Goal: Task Accomplishment & Management: Manage account settings

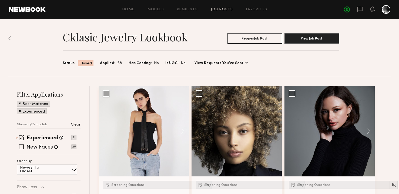
click at [9, 39] on img at bounding box center [9, 38] width 3 height 4
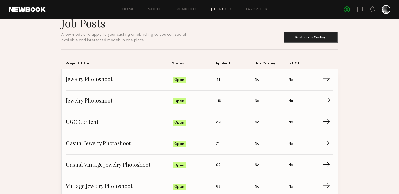
scroll to position [13, 0]
click at [95, 77] on span "Jewelry Photoshoot" at bounding box center [119, 79] width 107 height 8
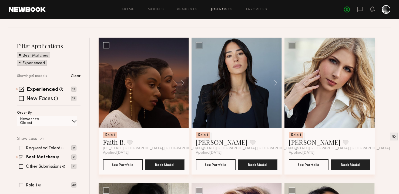
scroll to position [49, 0]
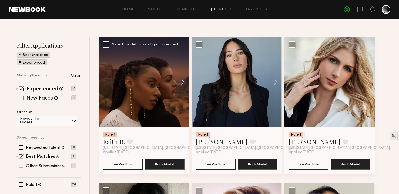
click at [183, 82] on button at bounding box center [180, 82] width 17 height 90
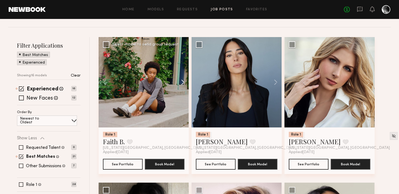
click at [183, 82] on button at bounding box center [180, 82] width 17 height 90
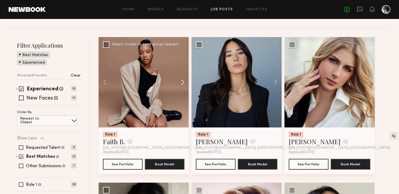
click at [183, 82] on button at bounding box center [180, 82] width 17 height 90
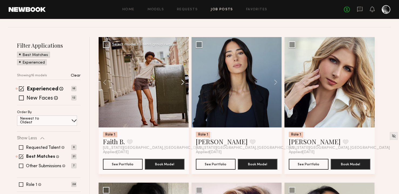
click at [183, 82] on button at bounding box center [180, 82] width 17 height 90
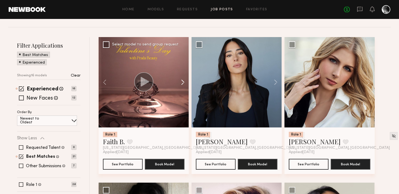
click at [183, 82] on button at bounding box center [180, 82] width 17 height 90
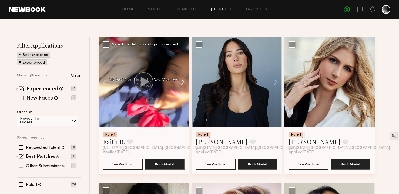
click at [183, 82] on button at bounding box center [180, 82] width 17 height 90
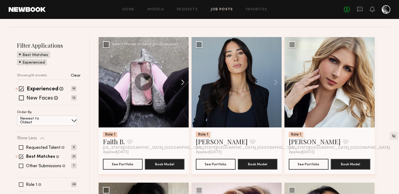
click at [183, 82] on button at bounding box center [180, 82] width 17 height 90
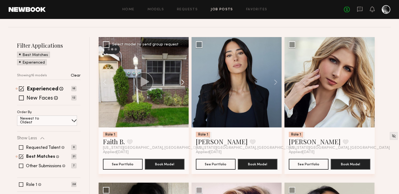
click at [183, 82] on button at bounding box center [180, 82] width 17 height 90
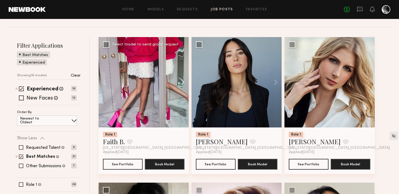
click at [183, 82] on button at bounding box center [180, 82] width 17 height 90
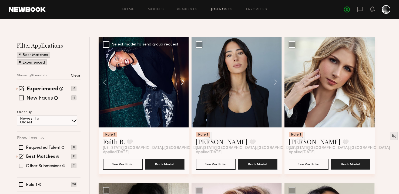
click at [183, 82] on button at bounding box center [180, 82] width 17 height 90
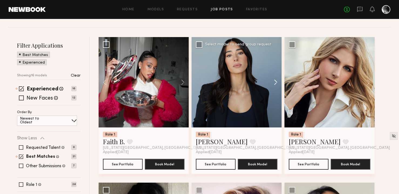
click at [277, 85] on button at bounding box center [273, 82] width 17 height 90
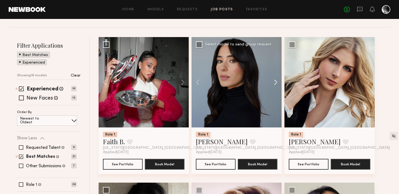
click at [277, 82] on button at bounding box center [273, 82] width 17 height 90
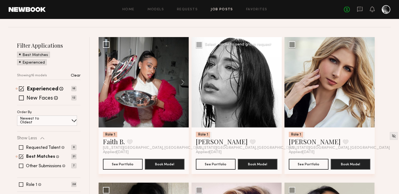
click at [277, 82] on button at bounding box center [273, 82] width 17 height 90
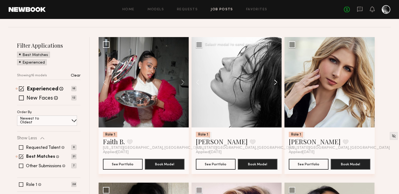
click at [277, 82] on button at bounding box center [273, 82] width 17 height 90
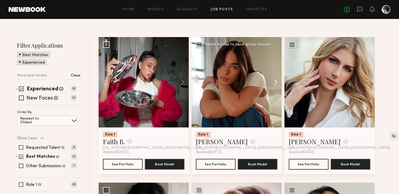
click at [277, 82] on button at bounding box center [273, 82] width 17 height 90
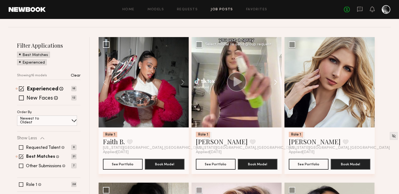
click at [277, 82] on button at bounding box center [273, 82] width 17 height 90
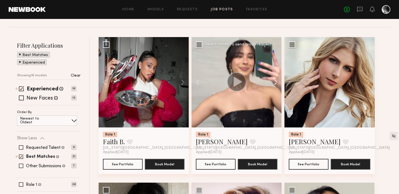
click at [277, 82] on button at bounding box center [273, 82] width 17 height 90
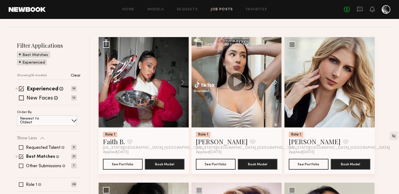
click at [277, 82] on button at bounding box center [273, 82] width 17 height 90
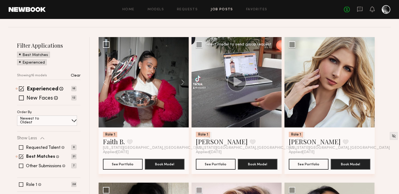
click at [277, 82] on div at bounding box center [237, 82] width 90 height 90
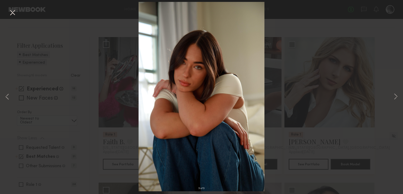
click at [11, 13] on button at bounding box center [12, 13] width 9 height 10
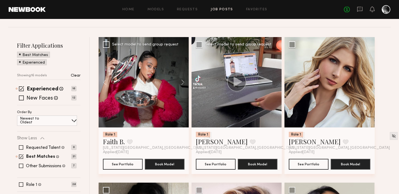
click at [174, 134] on div "Role 1 Faith B. Favorite New York City, NY" at bounding box center [144, 141] width 82 height 18
click at [206, 135] on img at bounding box center [208, 136] width 5 height 5
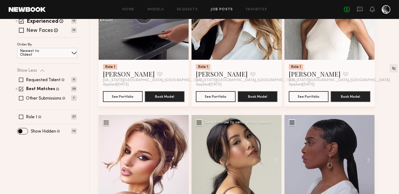
scroll to position [18, 0]
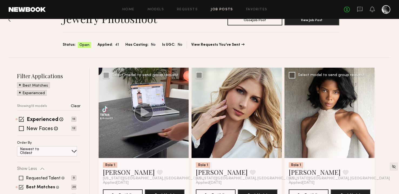
click at [365, 112] on button at bounding box center [366, 113] width 17 height 90
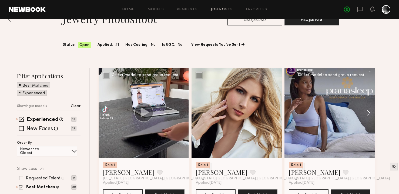
click at [365, 112] on button at bounding box center [366, 113] width 17 height 90
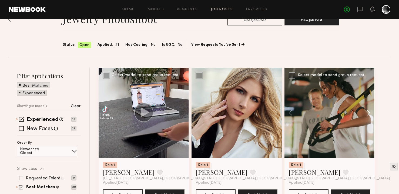
click at [365, 112] on button at bounding box center [366, 113] width 17 height 90
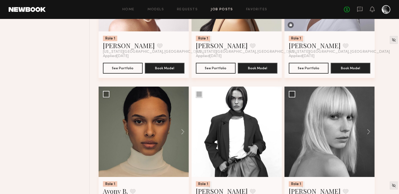
scroll to position [336, 0]
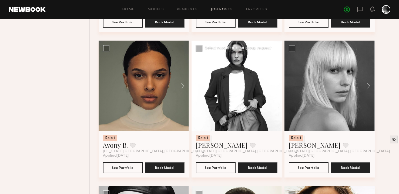
click at [274, 88] on button at bounding box center [273, 86] width 17 height 90
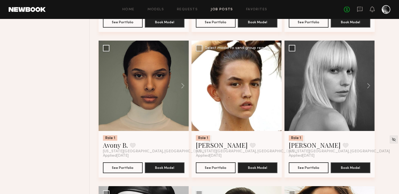
click at [274, 88] on button at bounding box center [273, 86] width 17 height 90
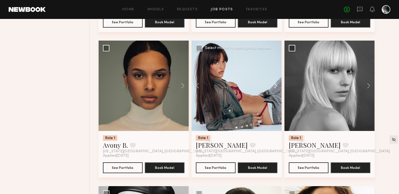
click at [274, 88] on button at bounding box center [273, 86] width 17 height 90
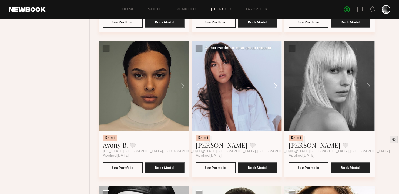
click at [274, 88] on button at bounding box center [273, 86] width 17 height 90
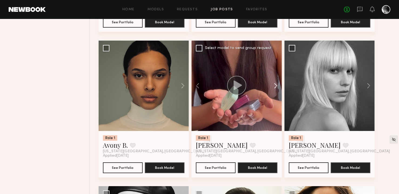
click at [274, 88] on button at bounding box center [273, 86] width 17 height 90
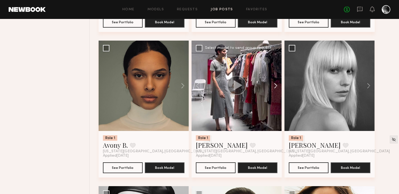
click at [274, 88] on button at bounding box center [273, 86] width 17 height 90
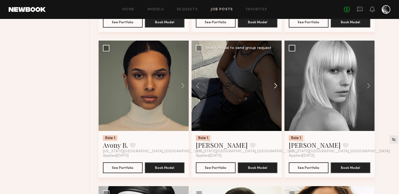
click at [274, 88] on button at bounding box center [273, 86] width 17 height 90
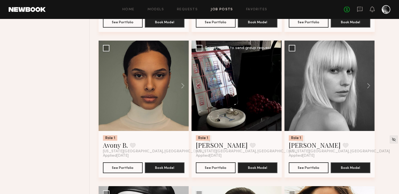
click at [274, 88] on div at bounding box center [237, 86] width 90 height 90
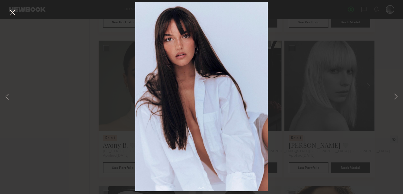
click at [333, 89] on div "8 of 8" at bounding box center [201, 97] width 403 height 194
click at [8, 12] on div "8 of 8" at bounding box center [201, 97] width 403 height 194
click at [9, 12] on button at bounding box center [12, 13] width 9 height 10
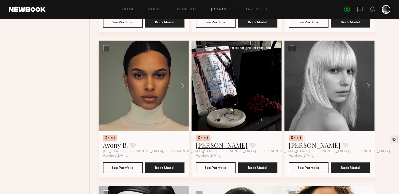
click at [218, 147] on link "Delaney P." at bounding box center [222, 145] width 52 height 9
click at [217, 144] on link "Delaney P." at bounding box center [222, 145] width 52 height 9
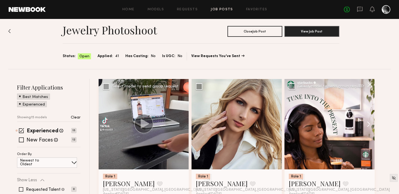
scroll to position [0, 0]
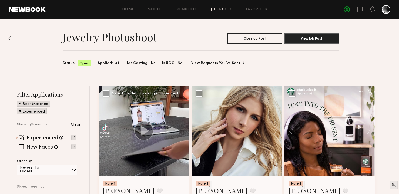
click at [224, 10] on link "Job Posts" at bounding box center [222, 10] width 22 height 4
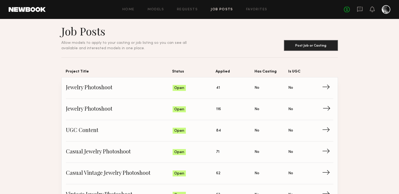
scroll to position [10, 0]
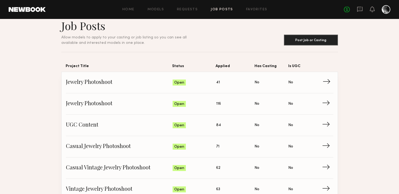
click at [104, 83] on span "Jewelry Photoshoot" at bounding box center [119, 82] width 107 height 8
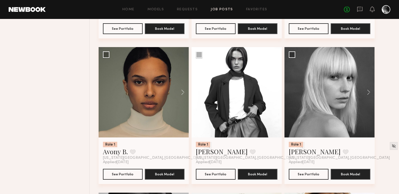
scroll to position [331, 0]
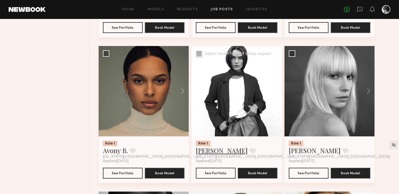
click at [217, 149] on link "Delaney P." at bounding box center [222, 150] width 52 height 9
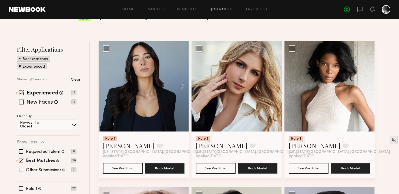
scroll to position [0, 0]
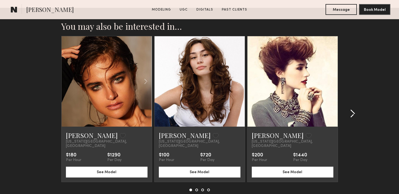
scroll to position [914, 0]
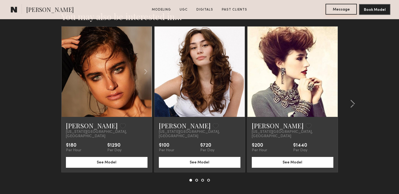
click at [343, 11] on button "Message" at bounding box center [341, 9] width 31 height 11
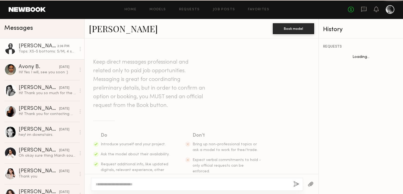
scroll to position [289, 0]
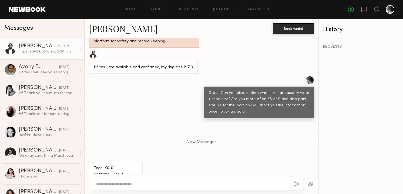
click at [116, 165] on div "Tops: XS-S bottoms: S/M, 4 sounds good, thank you!" at bounding box center [116, 174] width 44 height 19
click at [148, 162] on div "Tops: XS-S bottoms: S/M, 4 sounds good, thank you!" at bounding box center [202, 174] width 234 height 25
click at [133, 183] on textarea at bounding box center [193, 183] width 194 height 5
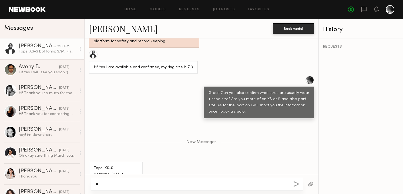
type textarea "*"
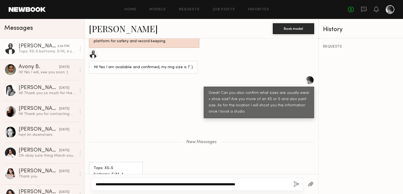
click at [193, 184] on textarea "**********" at bounding box center [193, 183] width 194 height 5
type textarea "**********"
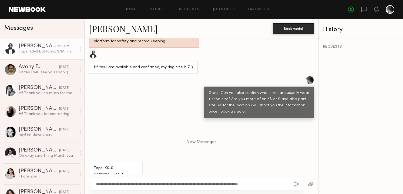
click at [291, 184] on div "**********" at bounding box center [197, 184] width 212 height 13
click at [294, 183] on button "button" at bounding box center [297, 184] width 6 height 7
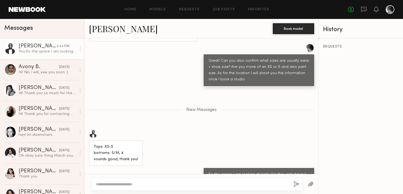
click at [218, 130] on div "Tops: XS-S bottoms: S/M, 4 sounds good, thank you!" at bounding box center [202, 148] width 234 height 36
click at [221, 138] on div "Tops: XS-S bottoms: S/M, 4 sounds good, thank you!" at bounding box center [202, 148] width 234 height 36
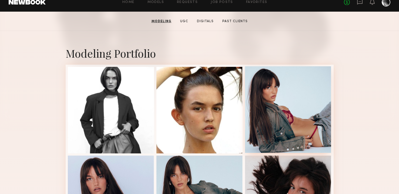
scroll to position [91, 0]
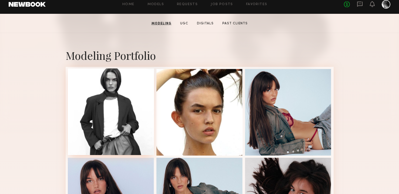
click at [111, 97] on div at bounding box center [111, 111] width 87 height 87
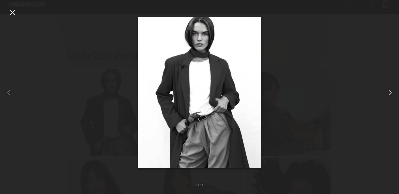
click at [387, 93] on common-icon at bounding box center [390, 92] width 9 height 9
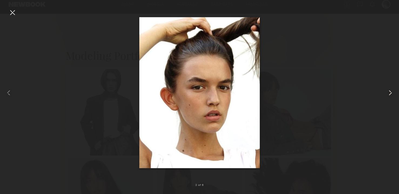
click at [388, 92] on common-icon at bounding box center [390, 92] width 9 height 9
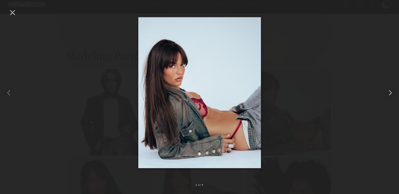
click at [388, 92] on common-icon at bounding box center [390, 92] width 9 height 9
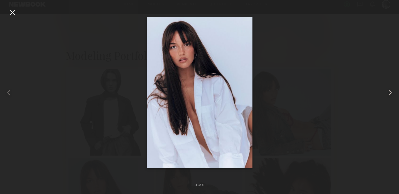
click at [388, 92] on common-icon at bounding box center [390, 92] width 9 height 9
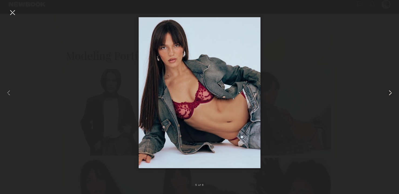
click at [388, 92] on common-icon at bounding box center [390, 92] width 9 height 9
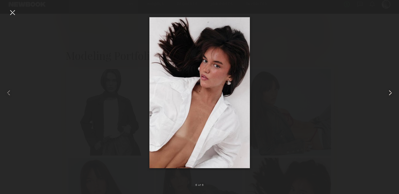
click at [388, 92] on common-icon at bounding box center [390, 92] width 9 height 9
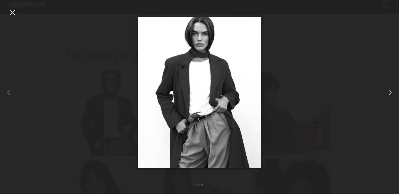
click at [388, 92] on common-icon at bounding box center [390, 92] width 9 height 9
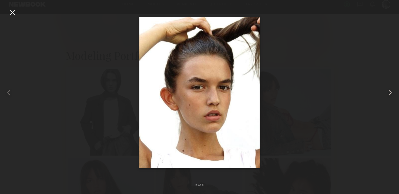
click at [388, 92] on common-icon at bounding box center [390, 92] width 9 height 9
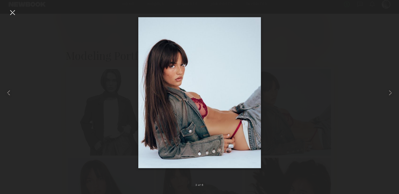
click at [349, 82] on div at bounding box center [199, 93] width 399 height 168
click at [13, 14] on div at bounding box center [12, 12] width 9 height 9
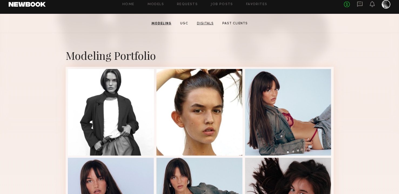
click at [211, 21] on link "Digitals" at bounding box center [205, 23] width 21 height 5
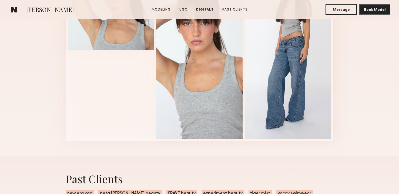
click at [237, 9] on link "Past Clients" at bounding box center [235, 9] width 30 height 5
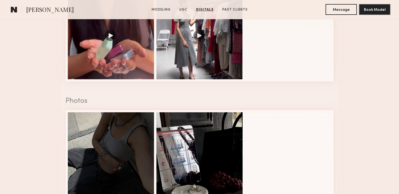
scroll to position [304, 0]
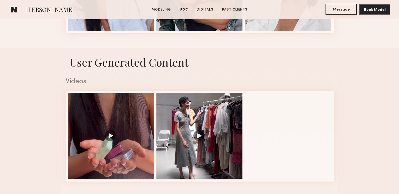
click at [339, 6] on button "Message" at bounding box center [341, 9] width 31 height 11
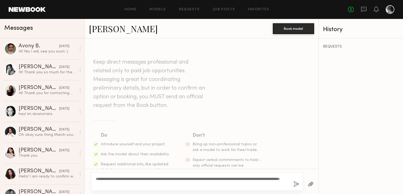
click at [174, 180] on textarea "**********" at bounding box center [193, 181] width 194 height 11
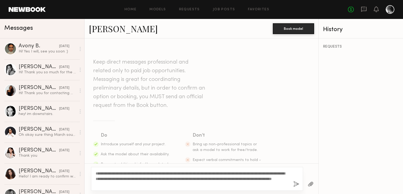
click at [107, 179] on textarea "**********" at bounding box center [193, 179] width 194 height 16
click at [189, 179] on textarea "**********" at bounding box center [193, 179] width 194 height 16
drag, startPoint x: 206, startPoint y: 178, endPoint x: 224, endPoint y: 178, distance: 18.4
click at [224, 178] on textarea "**********" at bounding box center [193, 179] width 194 height 16
click at [207, 178] on textarea "**********" at bounding box center [193, 179] width 194 height 16
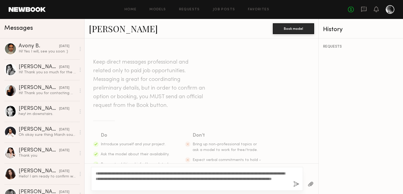
click at [207, 178] on textarea "**********" at bounding box center [193, 179] width 194 height 16
click at [238, 176] on textarea "**********" at bounding box center [193, 179] width 194 height 16
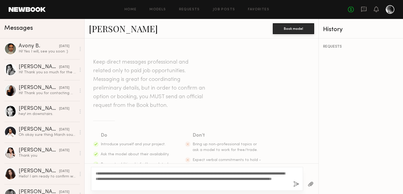
click at [210, 175] on textarea "**********" at bounding box center [193, 179] width 194 height 16
click at [228, 175] on textarea "**********" at bounding box center [193, 179] width 194 height 16
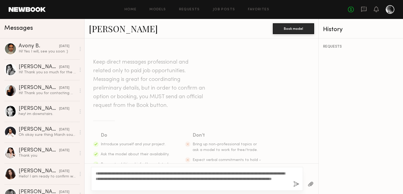
click at [229, 175] on textarea "**********" at bounding box center [193, 179] width 194 height 16
click at [240, 177] on textarea "**********" at bounding box center [193, 179] width 194 height 16
click at [251, 175] on textarea "**********" at bounding box center [193, 179] width 194 height 16
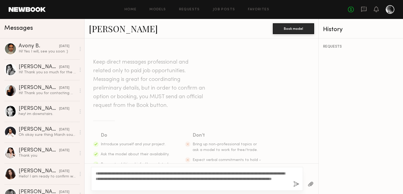
click at [252, 176] on textarea "**********" at bounding box center [193, 179] width 194 height 16
click at [266, 175] on textarea "**********" at bounding box center [193, 179] width 194 height 16
drag, startPoint x: 266, startPoint y: 175, endPoint x: 219, endPoint y: 179, distance: 46.7
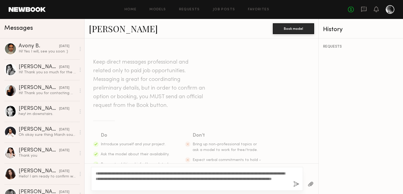
click at [264, 175] on textarea "**********" at bounding box center [193, 179] width 194 height 16
click at [193, 181] on textarea "**********" at bounding box center [193, 179] width 194 height 16
click at [128, 181] on textarea "**********" at bounding box center [193, 179] width 194 height 16
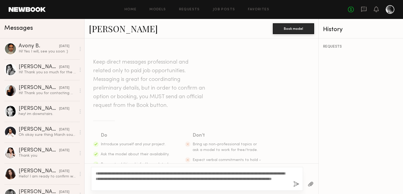
click at [145, 177] on textarea "**********" at bounding box center [193, 179] width 194 height 16
click at [170, 172] on textarea "**********" at bounding box center [193, 179] width 194 height 16
click at [109, 179] on textarea "**********" at bounding box center [193, 179] width 194 height 16
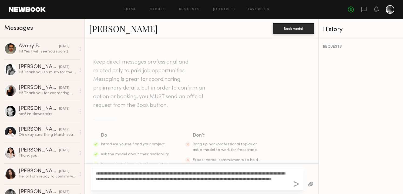
click at [108, 180] on textarea "**********" at bounding box center [193, 179] width 194 height 16
click at [153, 180] on textarea "**********" at bounding box center [193, 179] width 194 height 16
click at [179, 176] on textarea "**********" at bounding box center [193, 179] width 194 height 16
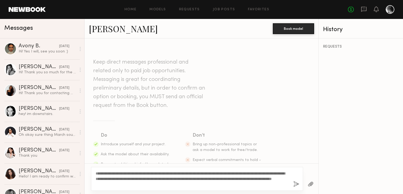
click at [179, 176] on textarea "**********" at bounding box center [193, 179] width 194 height 16
click at [203, 176] on textarea "**********" at bounding box center [193, 179] width 194 height 16
click at [203, 178] on textarea "**********" at bounding box center [193, 179] width 194 height 16
drag, startPoint x: 218, startPoint y: 181, endPoint x: 200, endPoint y: 184, distance: 18.1
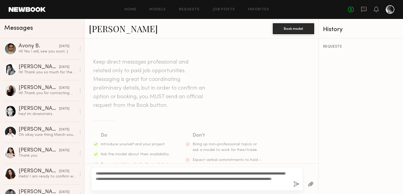
click at [218, 181] on textarea "**********" at bounding box center [193, 179] width 194 height 16
click at [154, 184] on textarea "**********" at bounding box center [193, 179] width 194 height 16
click at [173, 184] on textarea "**********" at bounding box center [193, 179] width 194 height 16
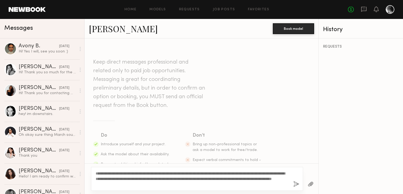
click at [192, 183] on textarea "**********" at bounding box center [193, 179] width 194 height 16
type textarea "**********"
click at [297, 183] on button "button" at bounding box center [297, 184] width 6 height 7
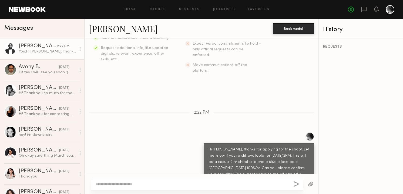
scroll to position [150, 0]
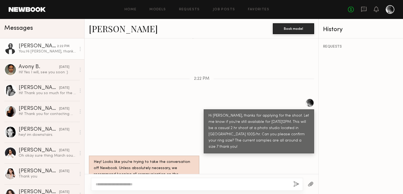
click at [151, 119] on div "Hi [PERSON_NAME], thanks for applying for the shoot. Let me know if you're stil…" at bounding box center [202, 125] width 234 height 55
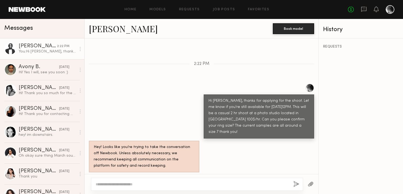
scroll to position [165, 0]
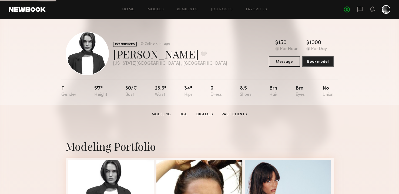
click at [243, 88] on div "8.5" at bounding box center [246, 91] width 12 height 11
click at [266, 92] on div "F 5'7" 30/c 23.5" 34" 0 8.5 Brn Brn No" at bounding box center [197, 91] width 273 height 25
click at [271, 85] on div "F 5'7" 30/c 23.5" 34" 0 8.5 Brn Brn No" at bounding box center [197, 91] width 273 height 25
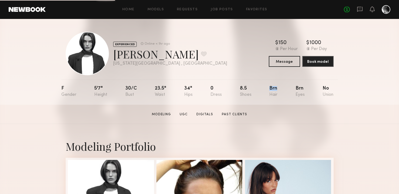
click at [271, 85] on div "F 5'7" 30/c 23.5" 34" 0 8.5 Brn Brn No" at bounding box center [197, 91] width 273 height 25
click at [184, 85] on div "F 5'7" 30/c 23.5" 34" 0 8.5 Brn Brn No" at bounding box center [197, 91] width 273 height 25
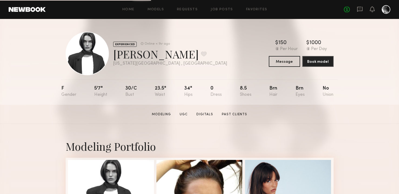
click at [160, 88] on div "23.5"" at bounding box center [160, 91] width 11 height 11
click at [135, 89] on div "30/c" at bounding box center [131, 91] width 12 height 11
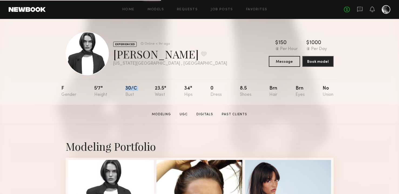
click at [135, 89] on div "30/c" at bounding box center [131, 91] width 12 height 11
click at [159, 88] on div "23.5"" at bounding box center [160, 91] width 11 height 11
click at [296, 86] on div "Brn" at bounding box center [300, 91] width 9 height 11
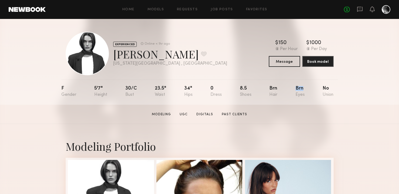
click at [296, 86] on div "Brn" at bounding box center [300, 91] width 9 height 11
click at [339, 101] on div "EXPERIENCED Online < 1hr ago Delaney P. Favorite New York City , NY Online < 1h…" at bounding box center [199, 62] width 399 height 86
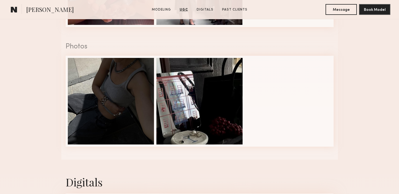
scroll to position [459, 0]
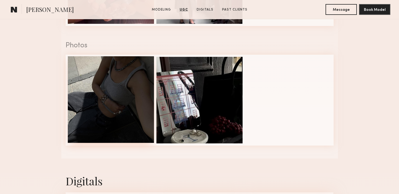
click at [117, 92] on div at bounding box center [111, 99] width 87 height 87
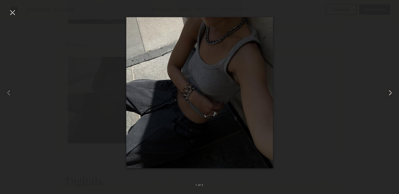
click at [391, 91] on common-icon at bounding box center [390, 92] width 9 height 9
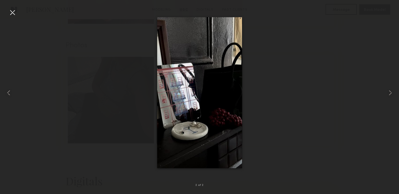
click at [351, 95] on div at bounding box center [199, 93] width 399 height 168
click at [11, 12] on div at bounding box center [12, 12] width 9 height 9
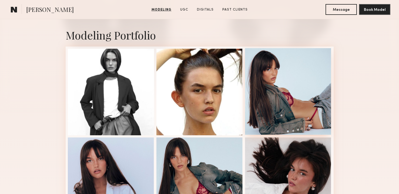
scroll to position [122, 0]
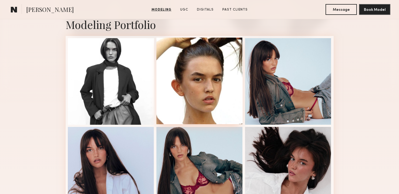
click at [208, 93] on div at bounding box center [200, 81] width 87 height 87
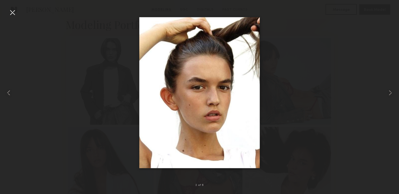
click at [347, 102] on div at bounding box center [199, 93] width 399 height 168
click at [15, 12] on div at bounding box center [12, 12] width 9 height 9
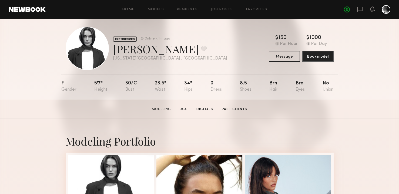
scroll to position [0, 0]
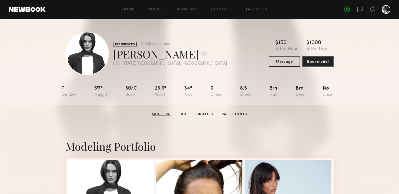
click at [160, 114] on link "Modeling" at bounding box center [162, 114] width 24 height 5
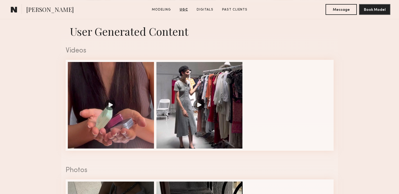
scroll to position [73, 0]
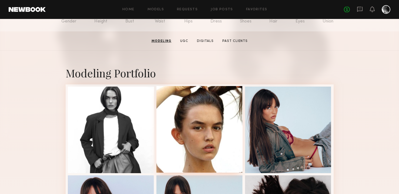
click at [210, 126] on div at bounding box center [200, 129] width 87 height 87
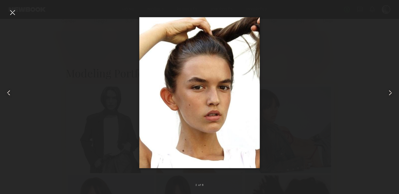
click at [9, 11] on div at bounding box center [12, 12] width 9 height 9
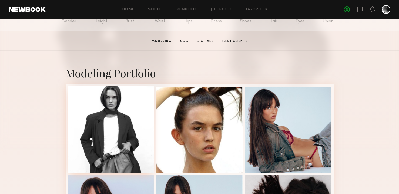
click at [126, 115] on div at bounding box center [111, 129] width 87 height 87
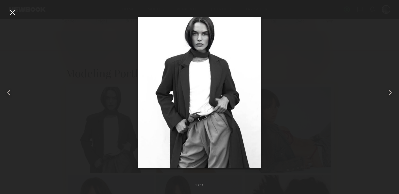
click at [15, 10] on div at bounding box center [12, 12] width 9 height 9
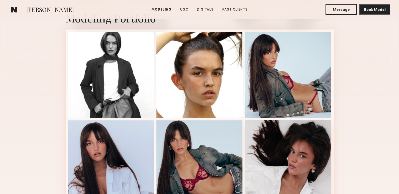
scroll to position [127, 0]
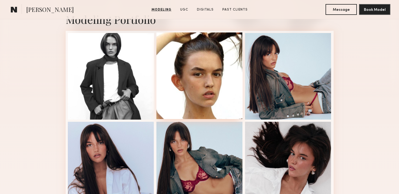
click at [196, 81] on div at bounding box center [200, 75] width 87 height 87
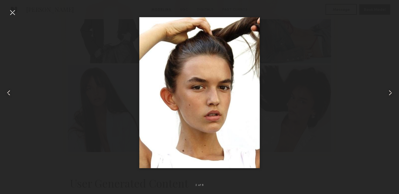
scroll to position [184, 0]
click at [12, 11] on div at bounding box center [12, 12] width 9 height 9
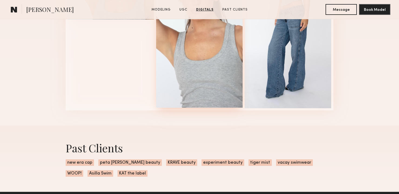
scroll to position [717, 0]
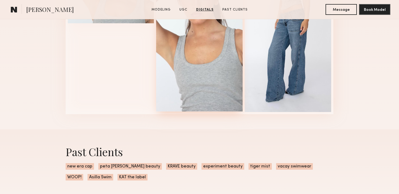
click at [222, 74] on div at bounding box center [199, 23] width 87 height 175
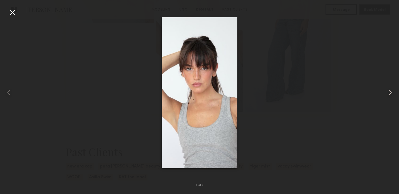
click at [393, 93] on common-icon at bounding box center [390, 92] width 9 height 9
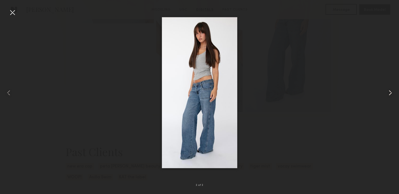
click at [393, 93] on common-icon at bounding box center [390, 92] width 9 height 9
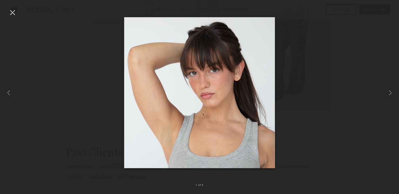
click at [359, 110] on div at bounding box center [199, 93] width 399 height 168
drag, startPoint x: 12, startPoint y: 11, endPoint x: 22, endPoint y: 16, distance: 12.0
click at [12, 11] on div at bounding box center [12, 12] width 9 height 9
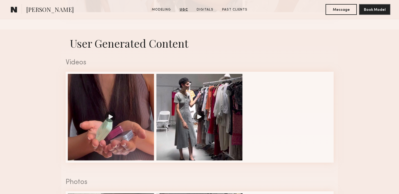
scroll to position [157, 0]
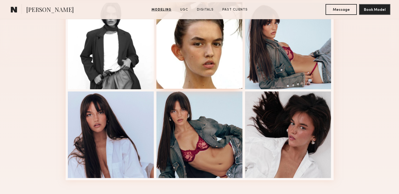
click at [228, 69] on div at bounding box center [200, 45] width 87 height 87
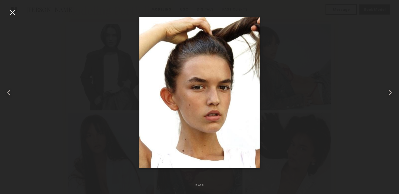
scroll to position [40, 0]
click at [13, 12] on div at bounding box center [12, 12] width 9 height 9
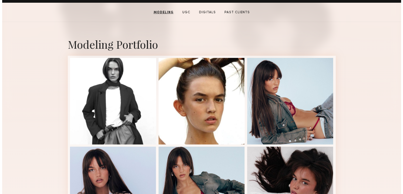
scroll to position [0, 0]
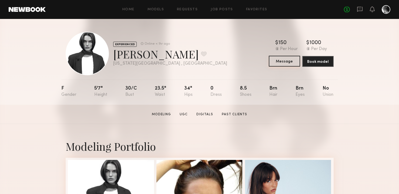
click at [289, 61] on button "Message" at bounding box center [284, 61] width 31 height 11
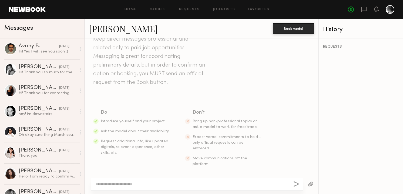
scroll to position [24, 0]
click at [132, 183] on textarea at bounding box center [193, 183] width 194 height 5
type textarea "**********"
click at [126, 184] on textarea "**********" at bounding box center [193, 183] width 194 height 5
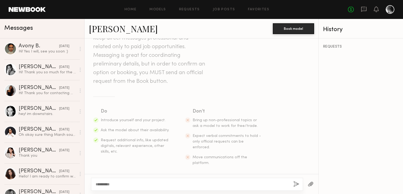
click at [126, 184] on textarea "**********" at bounding box center [193, 183] width 194 height 5
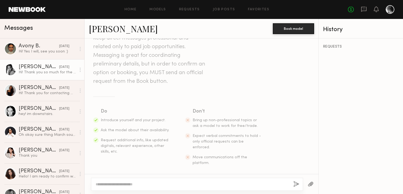
click at [46, 67] on div "[PERSON_NAME]" at bounding box center [39, 66] width 41 height 5
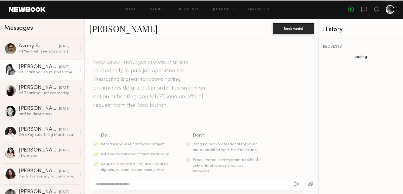
scroll to position [215, 0]
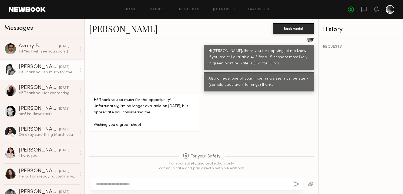
click at [110, 30] on link "[PERSON_NAME]" at bounding box center [123, 29] width 69 height 12
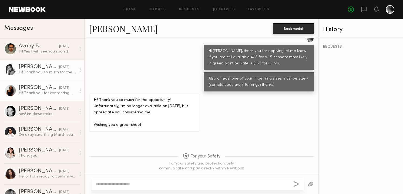
click at [45, 93] on div "Hi! Thank you for contacting me. I have unfortunately just booked a job out of …" at bounding box center [48, 93] width 58 height 5
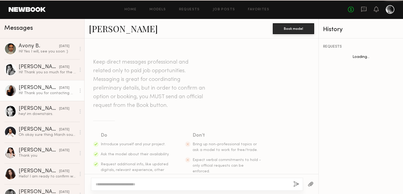
scroll to position [202, 0]
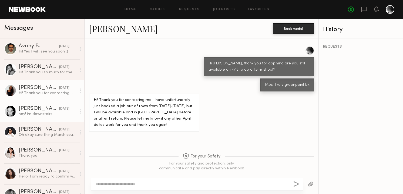
click at [42, 112] on div "hey! im downstairs." at bounding box center [48, 113] width 58 height 5
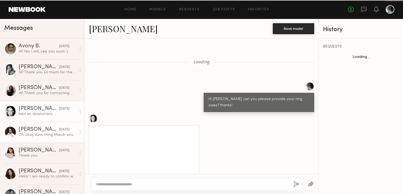
scroll to position [553, 0]
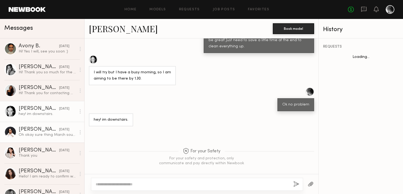
click at [45, 125] on link "Laura A. 02/10/2025 Oh okay sure thing March sounds great!" at bounding box center [42, 132] width 84 height 21
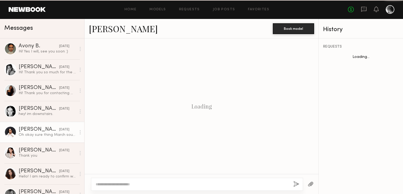
scroll to position [297, 0]
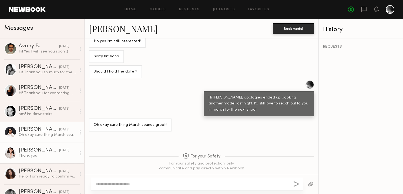
click at [41, 145] on link "Margarita K. 02/09/2025 Thank you" at bounding box center [42, 153] width 84 height 21
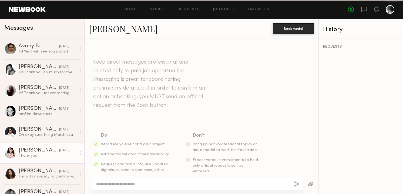
scroll to position [227, 0]
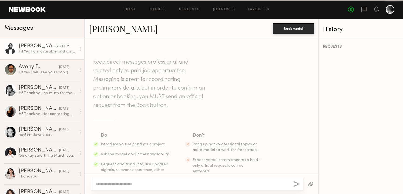
scroll to position [207, 0]
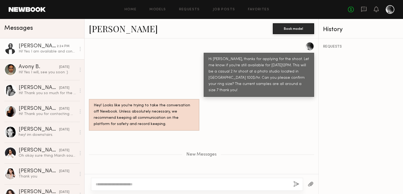
click at [224, 174] on div "Hi! Yes I am available and confirmed, my ring size is 7 :)" at bounding box center [202, 180] width 234 height 13
click at [168, 184] on textarea at bounding box center [193, 183] width 194 height 5
drag, startPoint x: 222, startPoint y: 183, endPoint x: 108, endPoint y: 186, distance: 113.6
click at [108, 186] on textarea "**********" at bounding box center [193, 183] width 194 height 5
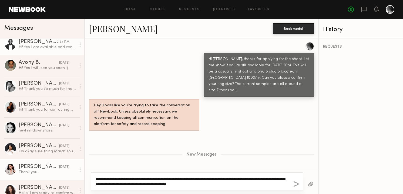
scroll to position [0, 0]
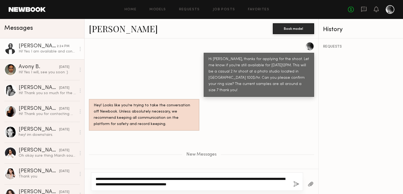
click at [243, 184] on textarea "**********" at bounding box center [193, 181] width 194 height 11
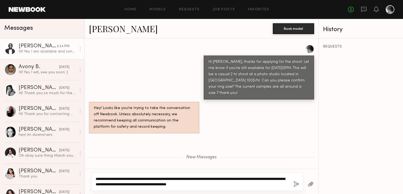
scroll to position [212, 0]
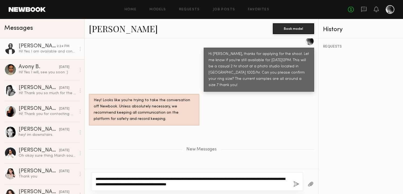
click at [230, 185] on textarea "**********" at bounding box center [193, 181] width 194 height 11
click at [236, 184] on textarea "**********" at bounding box center [193, 181] width 194 height 11
click at [175, 178] on textarea "**********" at bounding box center [193, 181] width 194 height 11
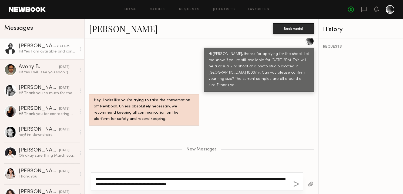
click at [194, 179] on textarea "**********" at bounding box center [193, 181] width 194 height 11
click at [211, 181] on textarea "**********" at bounding box center [193, 181] width 194 height 11
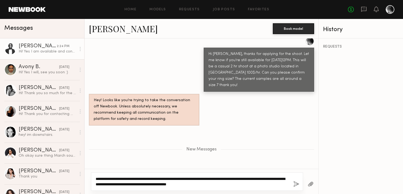
click at [211, 181] on textarea "**********" at bounding box center [193, 181] width 194 height 11
click at [229, 179] on textarea "**********" at bounding box center [193, 181] width 194 height 11
type textarea "**********"
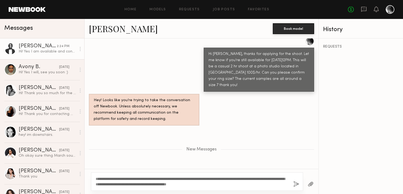
click at [296, 184] on button "button" at bounding box center [297, 184] width 6 height 7
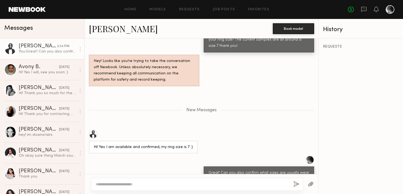
scroll to position [347, 0]
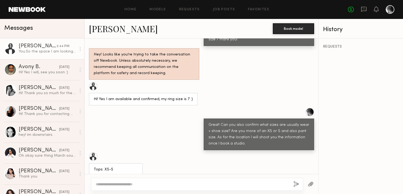
scroll to position [280, 0]
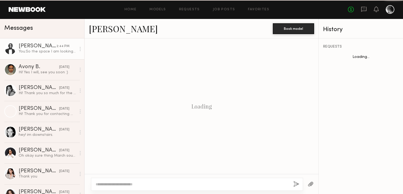
scroll to position [280, 0]
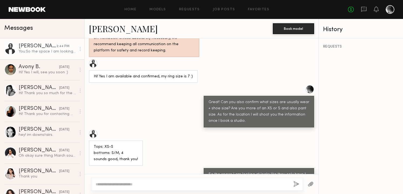
click at [184, 130] on div "Tops: XS-S bottoms: S/M, 4 sounds good, thank you!" at bounding box center [202, 148] width 234 height 36
click at [104, 144] on div "Tops: XS-S bottoms: S/M, 4 sounds good, thank you!" at bounding box center [116, 153] width 44 height 19
click at [124, 144] on div "Tops: XS-S bottoms: S/M, 4 sounds good, thank you!" at bounding box center [116, 153] width 44 height 19
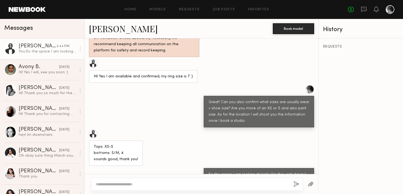
click at [127, 145] on div "Tops: XS-S bottoms: S/M, 4 sounds good, thank you!" at bounding box center [116, 153] width 44 height 19
click at [130, 144] on div "Tops: XS-S bottoms: S/M, 4 sounds good, thank you!" at bounding box center [116, 153] width 44 height 19
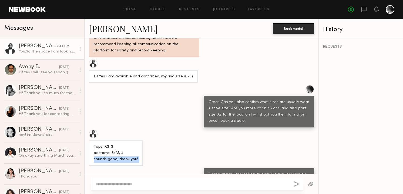
click at [130, 144] on div "Tops: XS-S bottoms: S/M, 4 sounds good, thank you!" at bounding box center [116, 153] width 44 height 19
click at [106, 144] on div "Tops: XS-S bottoms: S/M, 4 sounds good, thank you!" at bounding box center [116, 153] width 44 height 19
click at [117, 144] on div "Tops: XS-S bottoms: S/M, 4 sounds good, thank you!" at bounding box center [116, 153] width 44 height 19
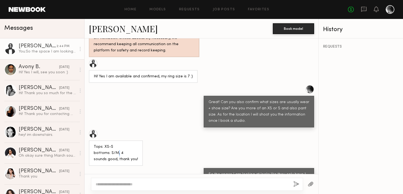
click at [117, 144] on div "Tops: XS-S bottoms: S/M, 4 sounds good, thank you!" at bounding box center [116, 153] width 44 height 19
click at [125, 144] on div "Tops: XS-S bottoms: S/M, 4 sounds good, thank you!" at bounding box center [116, 153] width 44 height 19
click at [124, 144] on div "Tops: XS-S bottoms: S/M, 4 sounds good, thank you!" at bounding box center [116, 153] width 44 height 19
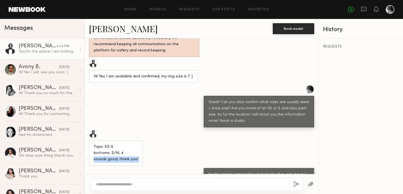
click at [124, 144] on div "Tops: XS-S bottoms: S/M, 4 sounds good, thank you!" at bounding box center [116, 153] width 44 height 19
click at [133, 144] on div "Tops: XS-S bottoms: S/M, 4 sounds good, thank you!" at bounding box center [116, 153] width 44 height 19
click at [104, 144] on div "Tops: XS-S bottoms: S/M, 4 sounds good, thank you!" at bounding box center [116, 153] width 44 height 19
drag, startPoint x: 104, startPoint y: 134, endPoint x: 121, endPoint y: 136, distance: 16.6
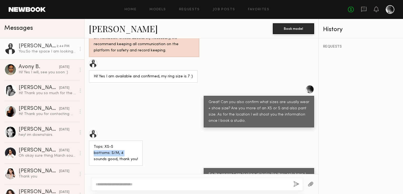
click at [105, 144] on div "Tops: XS-S bottoms: S/M, 4 sounds good, thank you!" at bounding box center [116, 153] width 44 height 19
click at [121, 144] on div "Tops: XS-S bottoms: S/M, 4 sounds good, thank you!" at bounding box center [116, 153] width 44 height 19
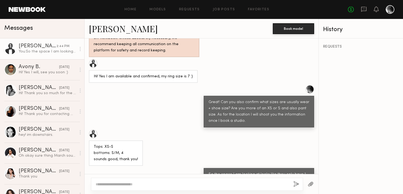
click at [96, 144] on div "Tops: XS-S bottoms: S/M, 4 sounds good, thank you!" at bounding box center [116, 153] width 44 height 19
click at [115, 144] on div "Tops: XS-S bottoms: S/M, 4 sounds good, thank you!" at bounding box center [116, 153] width 44 height 19
click at [119, 144] on div "Tops: XS-S bottoms: S/M, 4 sounds good, thank you!" at bounding box center [116, 153] width 44 height 19
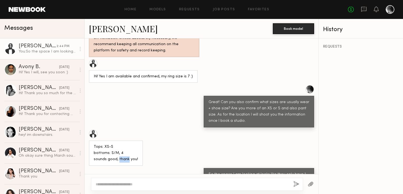
click at [119, 144] on div "Tops: XS-S bottoms: S/M, 4 sounds good, thank you!" at bounding box center [116, 153] width 44 height 19
click at [132, 144] on div "Tops: XS-S bottoms: S/M, 4 sounds good, thank you!" at bounding box center [116, 153] width 44 height 19
click at [206, 135] on div "Tops: XS-S bottoms: S/M, 4 sounds good, thank you!" at bounding box center [202, 148] width 234 height 36
click at [143, 185] on textarea at bounding box center [193, 183] width 194 height 5
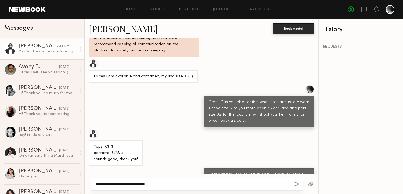
type textarea "**********"
click at [297, 183] on button "button" at bounding box center [297, 184] width 6 height 7
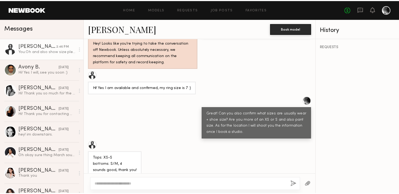
scroll to position [306, 0]
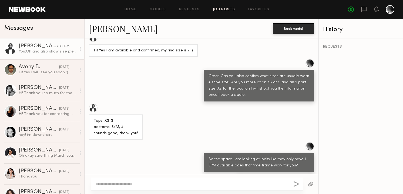
click at [226, 9] on link "Job Posts" at bounding box center [224, 10] width 22 height 4
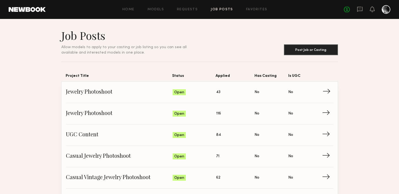
click at [325, 93] on span "→" at bounding box center [328, 92] width 11 height 8
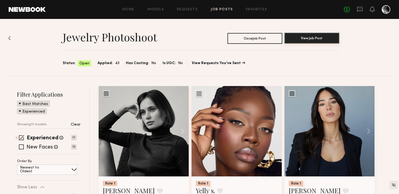
click at [318, 38] on button "View Job Post" at bounding box center [312, 38] width 55 height 11
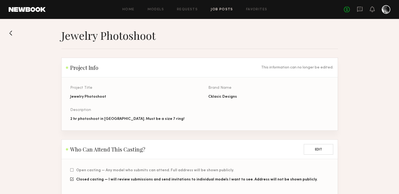
click at [14, 34] on button at bounding box center [13, 33] width 9 height 9
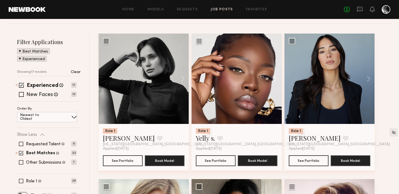
scroll to position [51, 0]
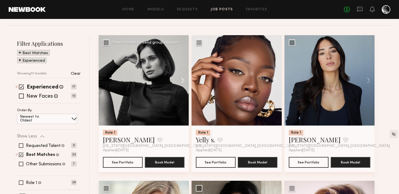
click at [180, 79] on button at bounding box center [180, 80] width 17 height 90
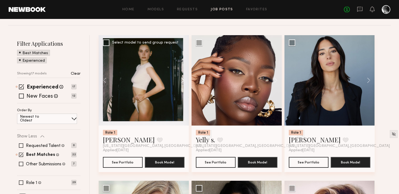
click at [180, 79] on button at bounding box center [180, 80] width 17 height 90
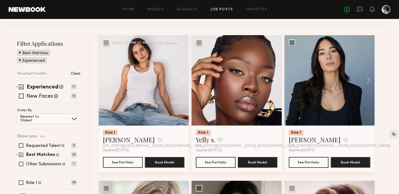
click at [180, 79] on button at bounding box center [180, 80] width 17 height 90
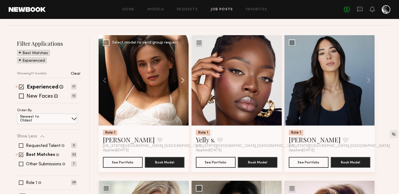
click at [180, 79] on button at bounding box center [180, 80] width 17 height 90
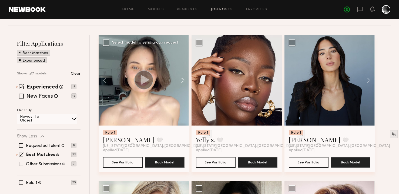
click at [180, 79] on button at bounding box center [180, 80] width 17 height 90
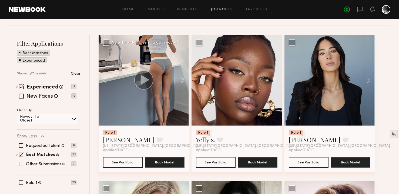
click at [180, 79] on button at bounding box center [180, 80] width 17 height 90
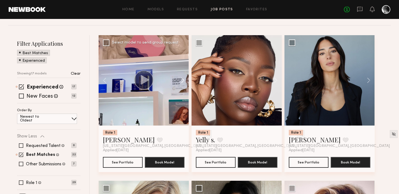
click at [180, 79] on button at bounding box center [180, 80] width 17 height 90
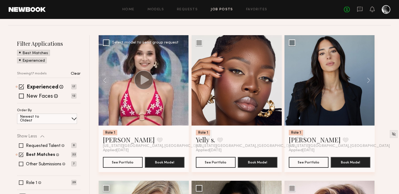
click at [180, 79] on div at bounding box center [144, 80] width 90 height 90
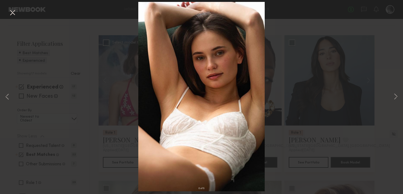
click at [380, 87] on div "8 of 8" at bounding box center [201, 97] width 403 height 194
click at [12, 9] on button at bounding box center [12, 13] width 9 height 10
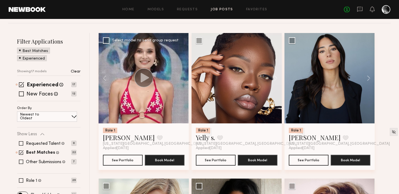
scroll to position [0, 0]
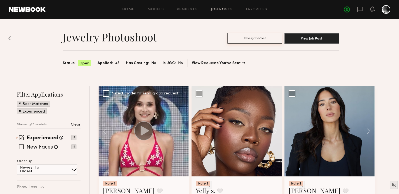
click at [254, 35] on button "Close Job Post" at bounding box center [255, 38] width 55 height 11
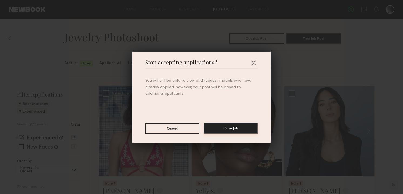
click at [224, 129] on button "Close Job" at bounding box center [231, 128] width 54 height 11
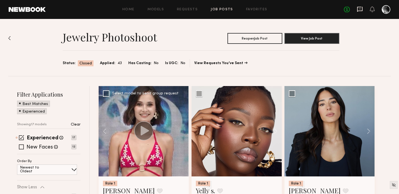
click at [358, 7] on icon at bounding box center [359, 9] width 5 height 5
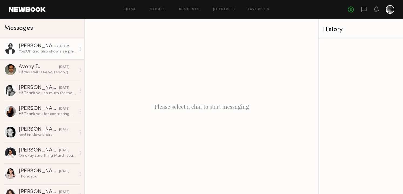
click at [54, 49] on div "You: Oh and also show size please thanks!" at bounding box center [48, 51] width 58 height 5
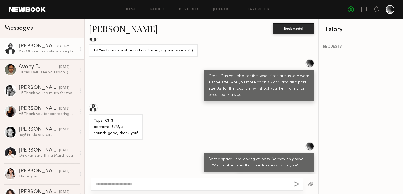
scroll to position [306, 0]
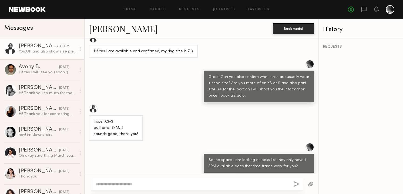
scroll to position [306, 0]
